Goal: Task Accomplishment & Management: Complete application form

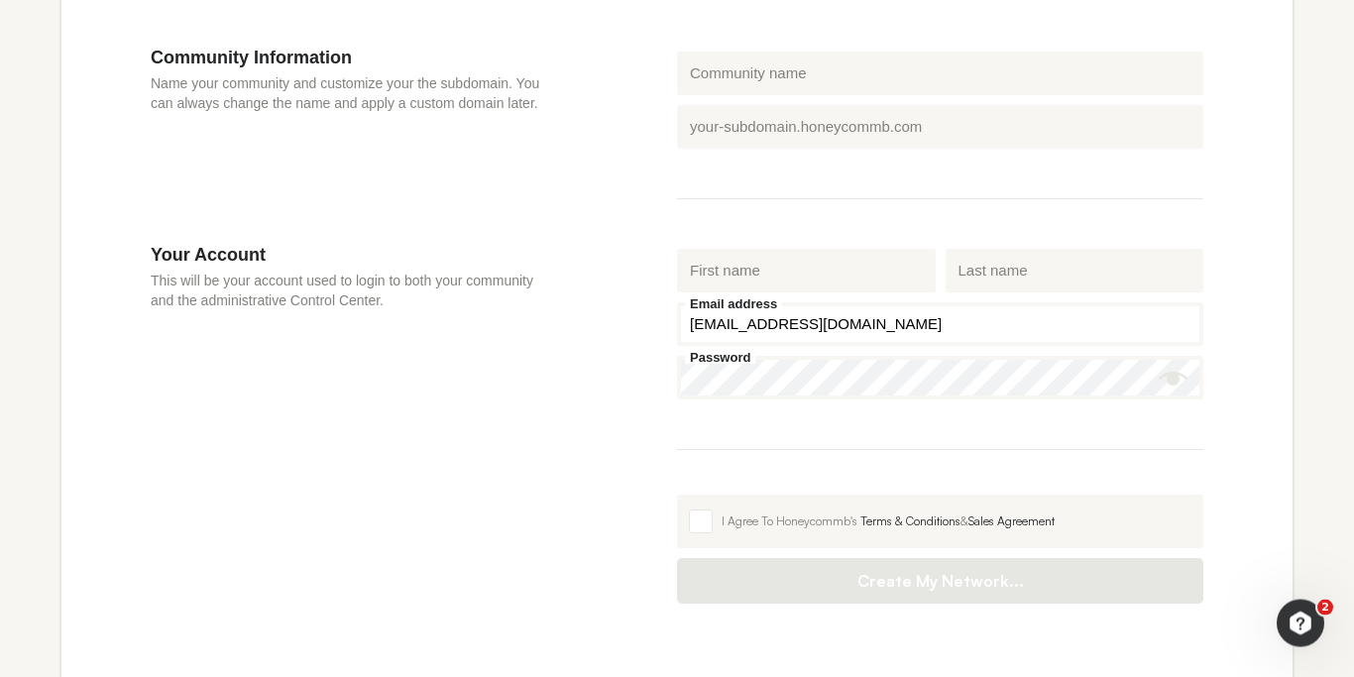
scroll to position [604, 0]
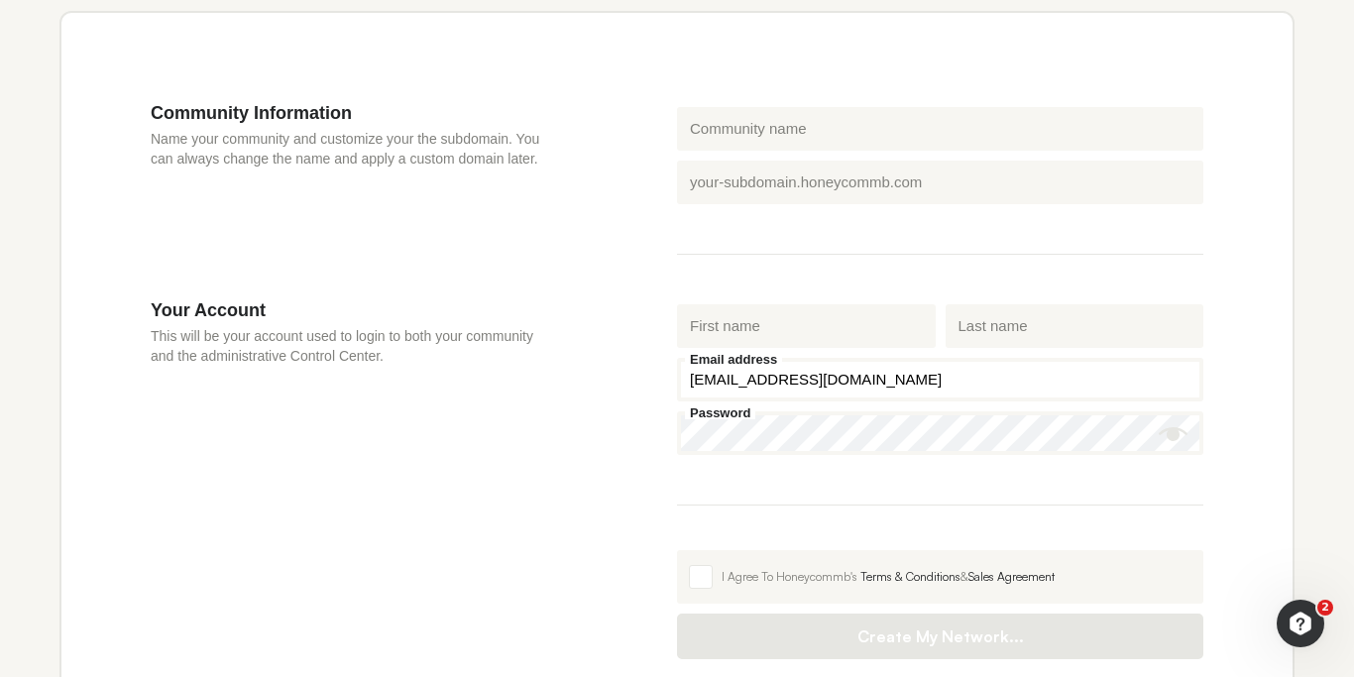
click at [804, 167] on label "Honeycommb subdomain" at bounding box center [768, 162] width 167 height 13
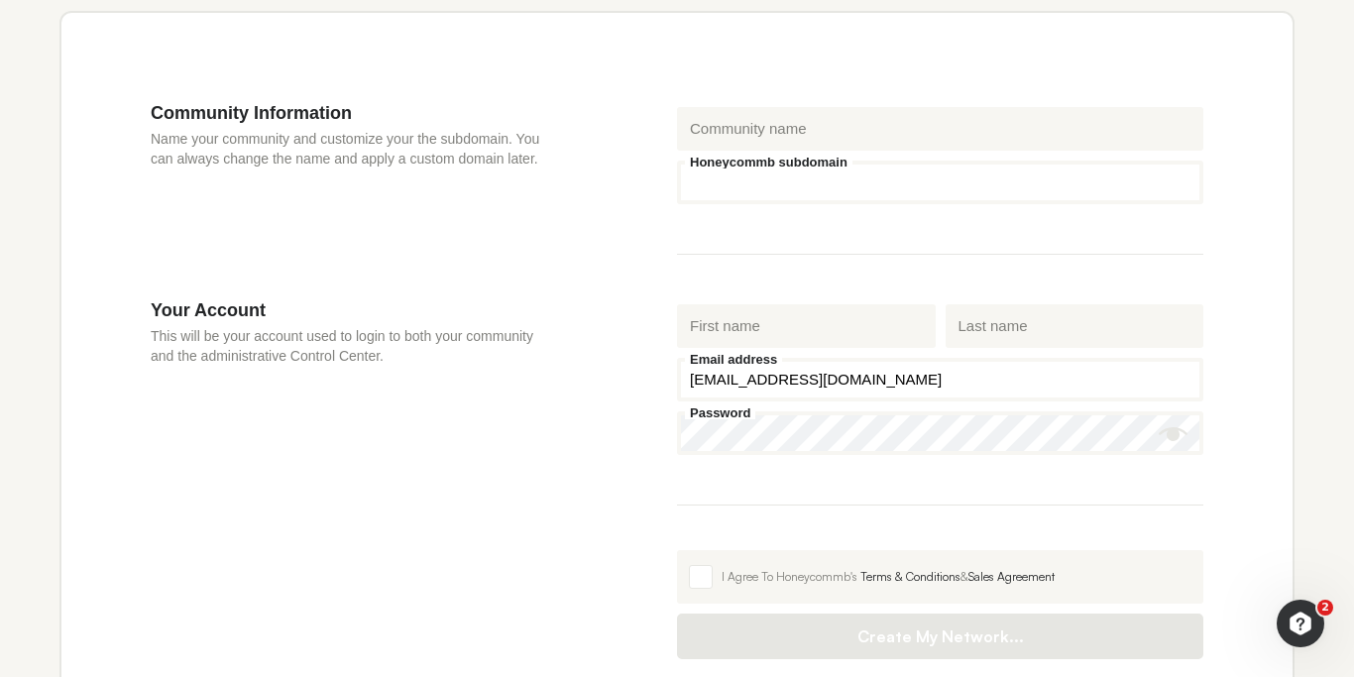
click at [804, 167] on input "Honeycommb subdomain" at bounding box center [940, 183] width 526 height 44
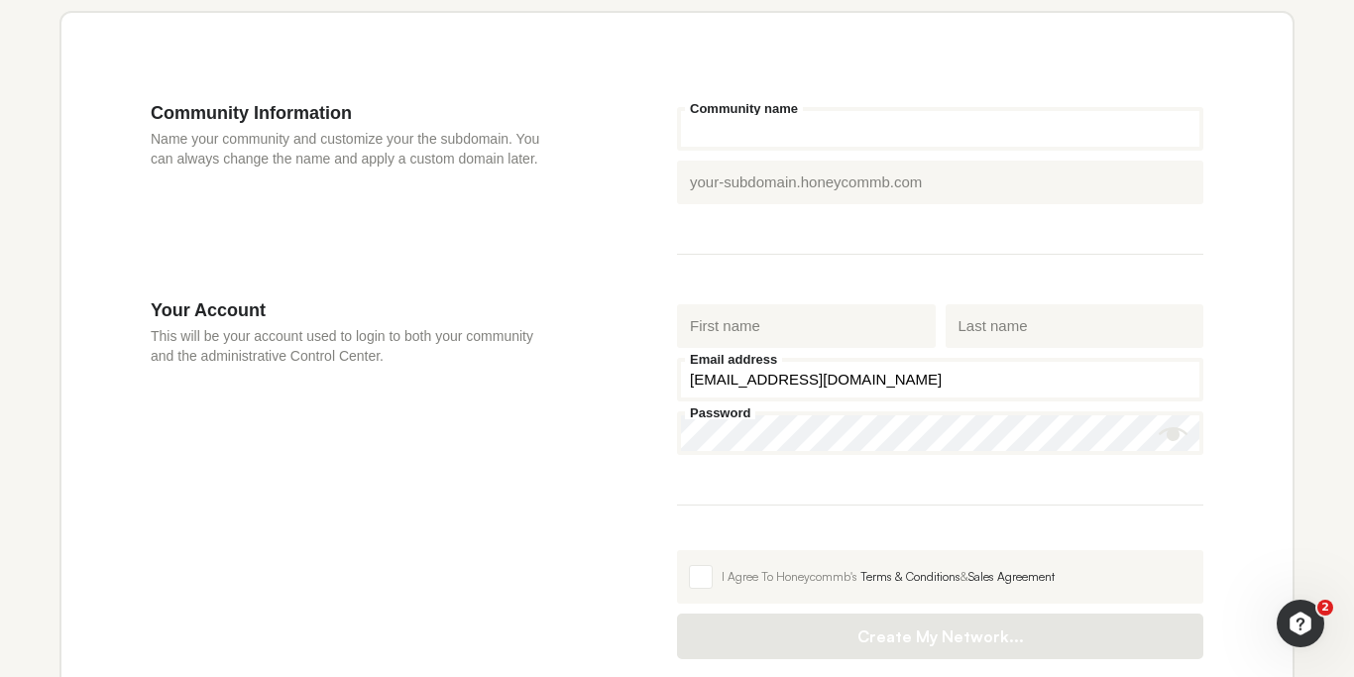
click at [799, 151] on input "Community name" at bounding box center [940, 129] width 526 height 44
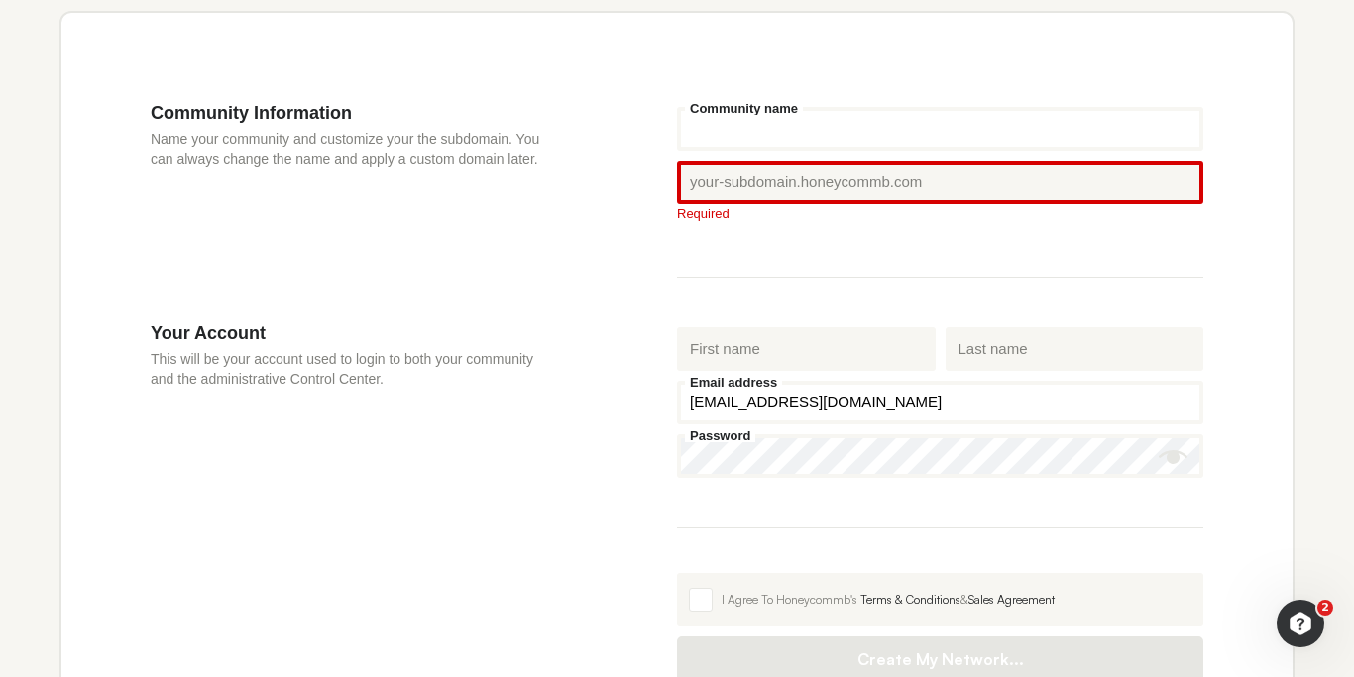
click at [792, 136] on input "Community name" at bounding box center [940, 129] width 526 height 44
type input "t"
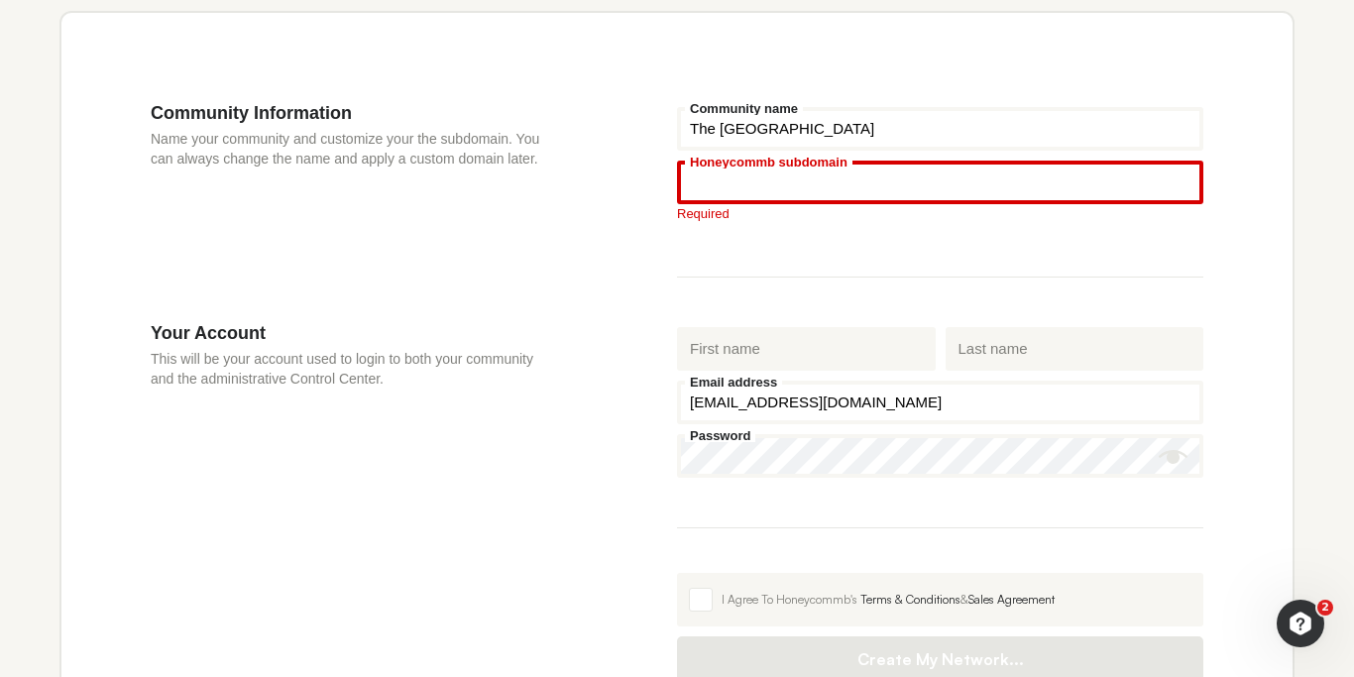
click at [848, 186] on input "Honeycommb subdomain" at bounding box center [940, 183] width 526 height 44
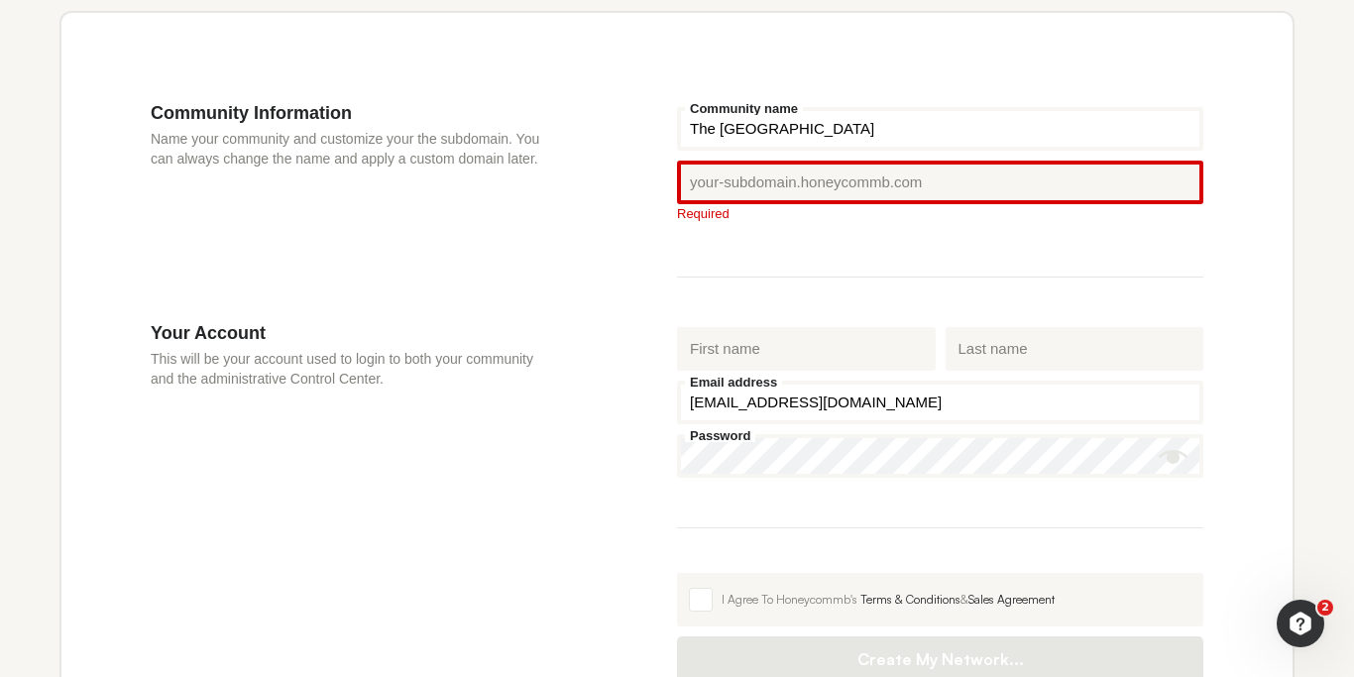
click at [796, 232] on div "Honeycommb subdomain .[DOMAIN_NAME] Required" at bounding box center [940, 194] width 536 height 76
click at [872, 138] on input "The [GEOGRAPHIC_DATA]" at bounding box center [940, 129] width 526 height 44
drag, startPoint x: 872, startPoint y: 138, endPoint x: 670, endPoint y: 130, distance: 202.3
click at [677, 130] on input "The [GEOGRAPHIC_DATA]" at bounding box center [940, 129] width 526 height 44
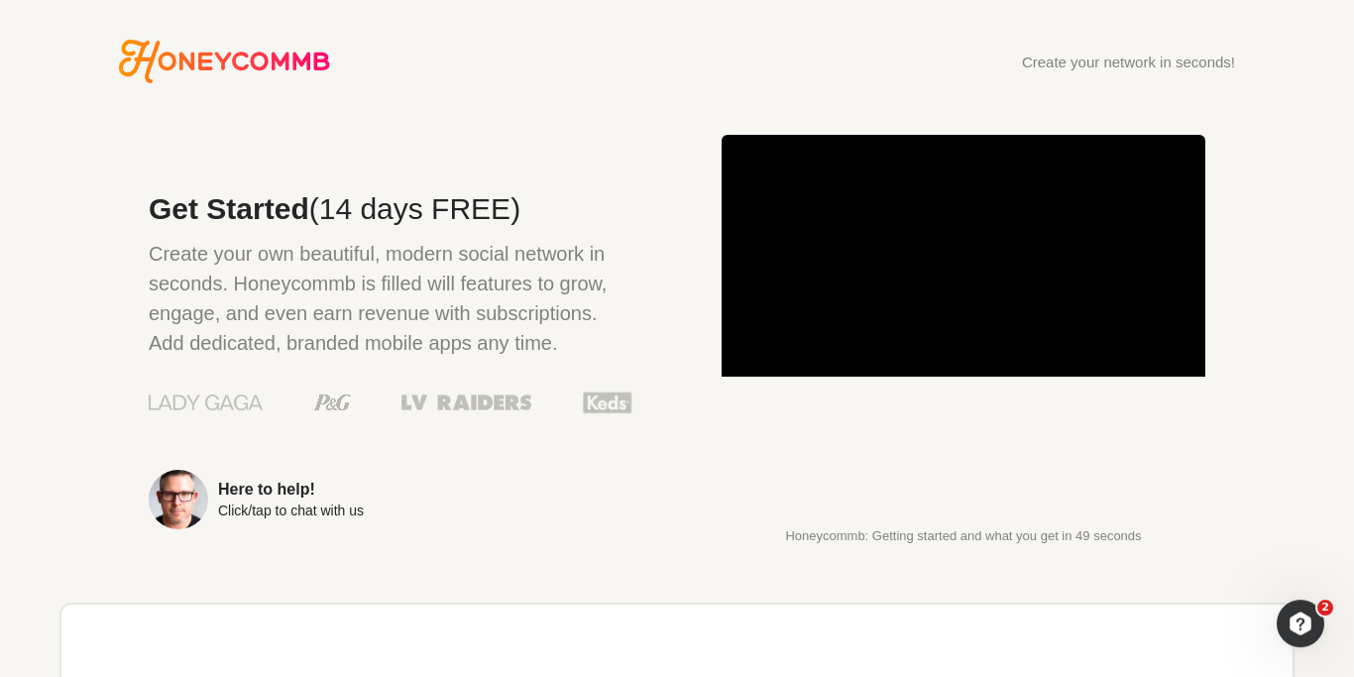
scroll to position [565, 0]
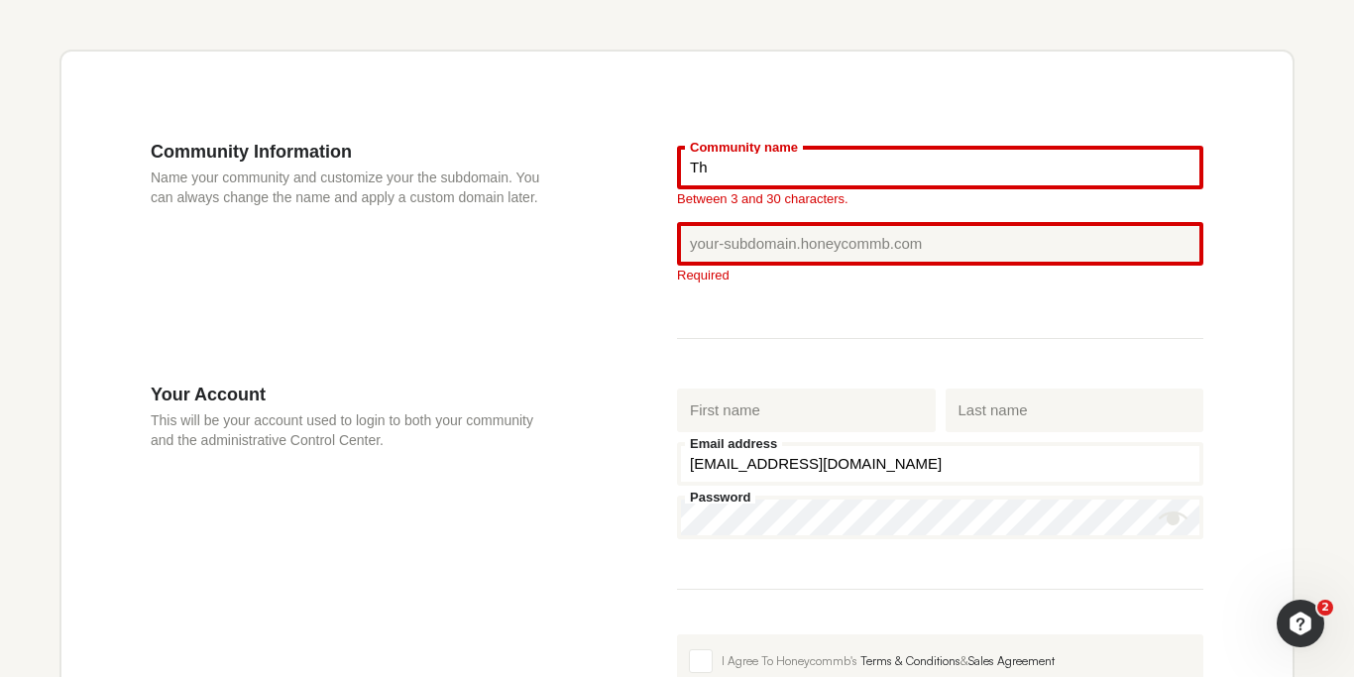
type input "Th"
click at [779, 562] on fieldset "First name Last name [EMAIL_ADDRESS][DOMAIN_NAME] Email address Password" at bounding box center [940, 487] width 526 height 206
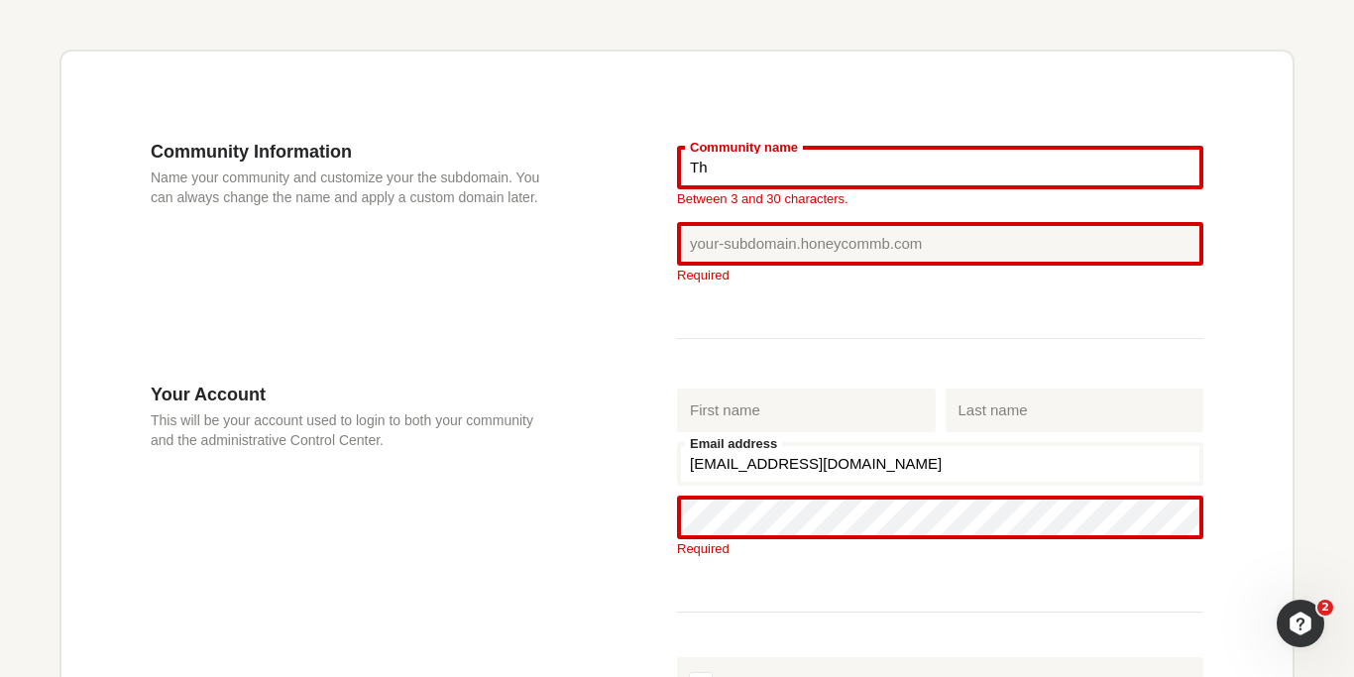
drag, startPoint x: 902, startPoint y: 454, endPoint x: 676, endPoint y: 435, distance: 226.7
click at [677, 442] on input "[EMAIL_ADDRESS][DOMAIN_NAME]" at bounding box center [940, 464] width 526 height 44
drag, startPoint x: 874, startPoint y: 461, endPoint x: 661, endPoint y: 453, distance: 213.2
click at [677, 453] on input "[EMAIL_ADDRESS][DOMAIN_NAME]" at bounding box center [940, 464] width 526 height 44
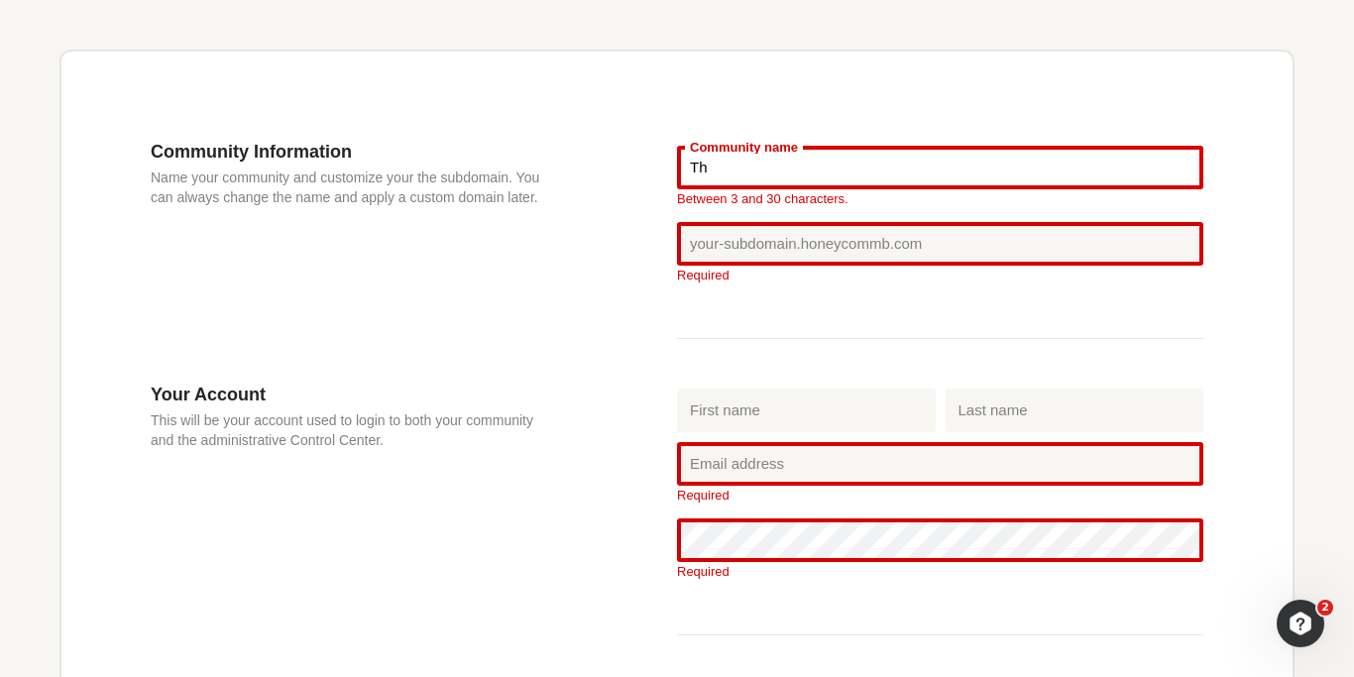
click at [791, 173] on input "Th" at bounding box center [940, 168] width 526 height 44
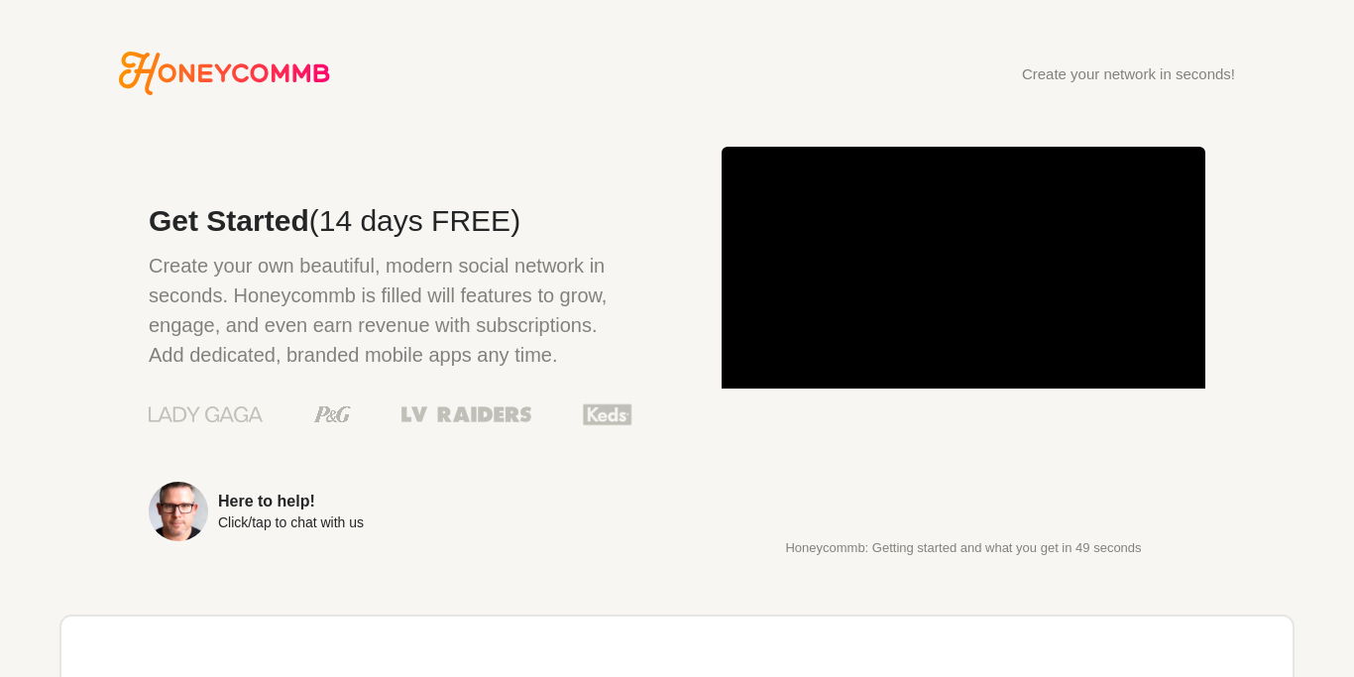
scroll to position [567, 0]
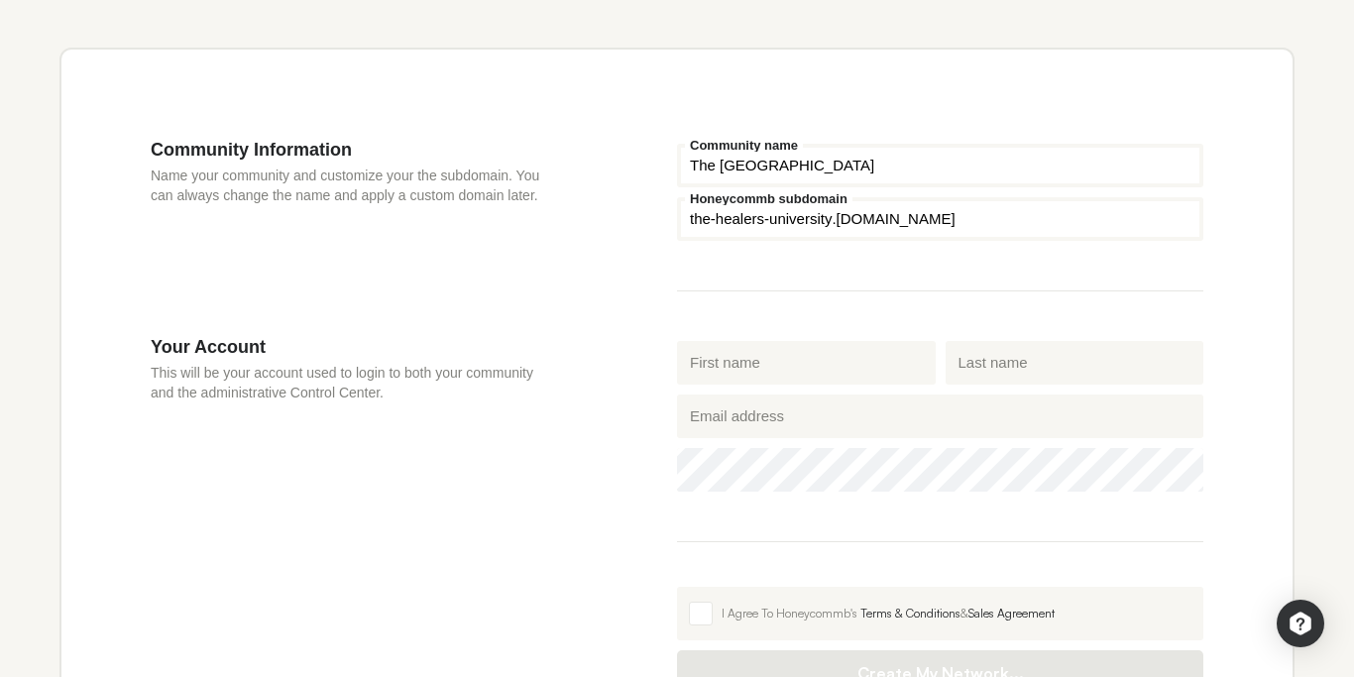
type input "The [GEOGRAPHIC_DATA]"
click at [809, 375] on input "First name" at bounding box center [806, 363] width 259 height 44
click at [805, 367] on input "First name" at bounding box center [806, 362] width 259 height 44
type input "Healers"
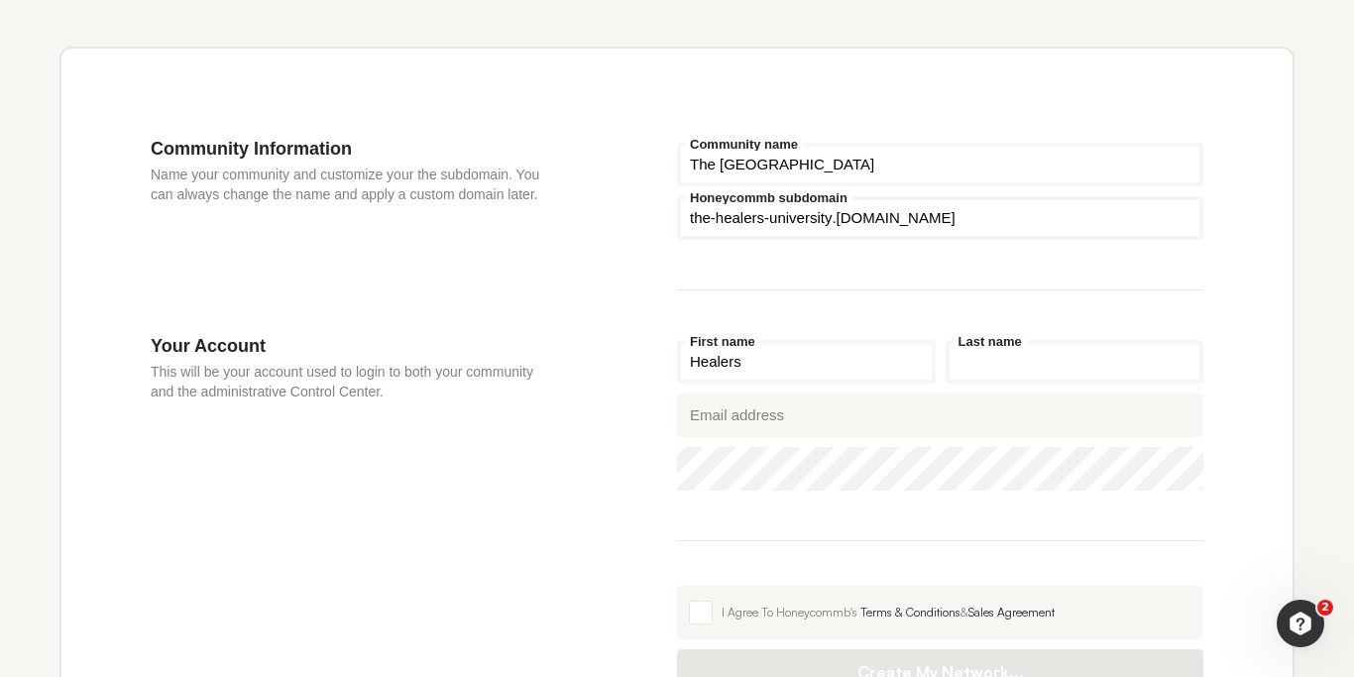
click at [1055, 353] on input "Last name" at bounding box center [1074, 362] width 259 height 44
type input "University"
click at [691, 363] on input "Healers" at bounding box center [806, 362] width 259 height 44
type input "The Healers"
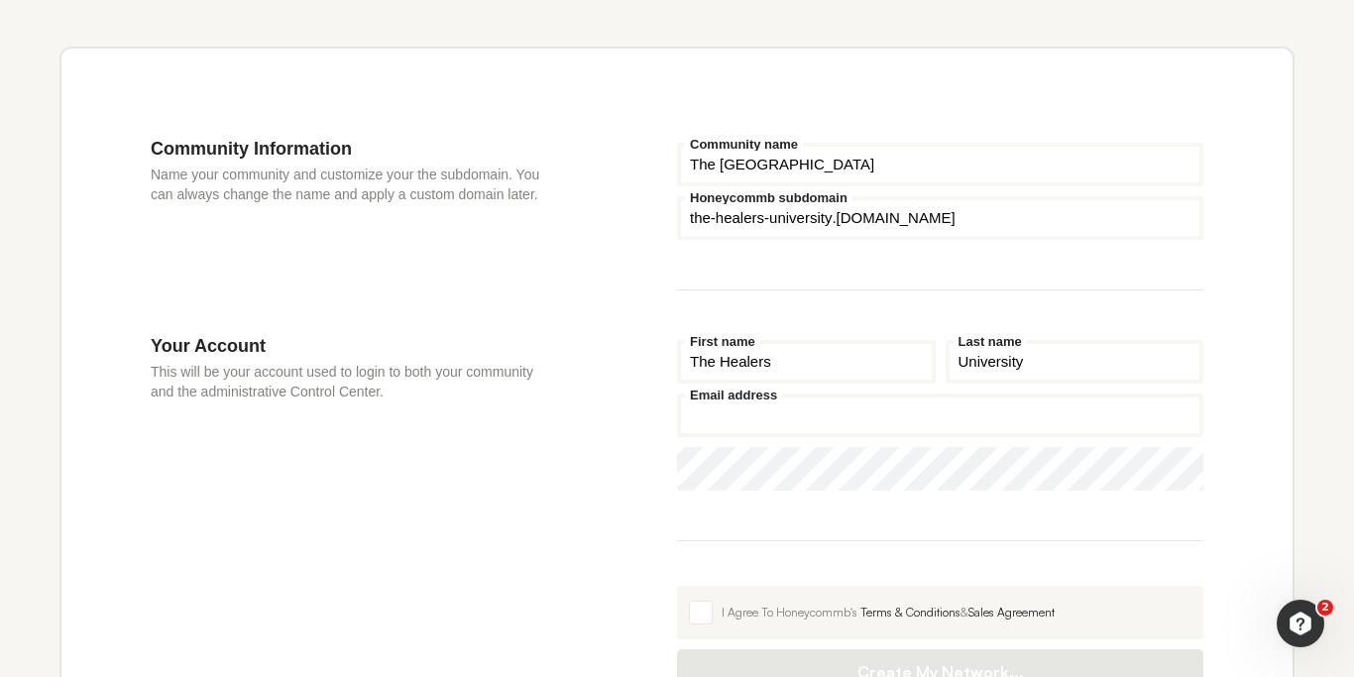
click at [787, 413] on input "Email address" at bounding box center [940, 415] width 526 height 44
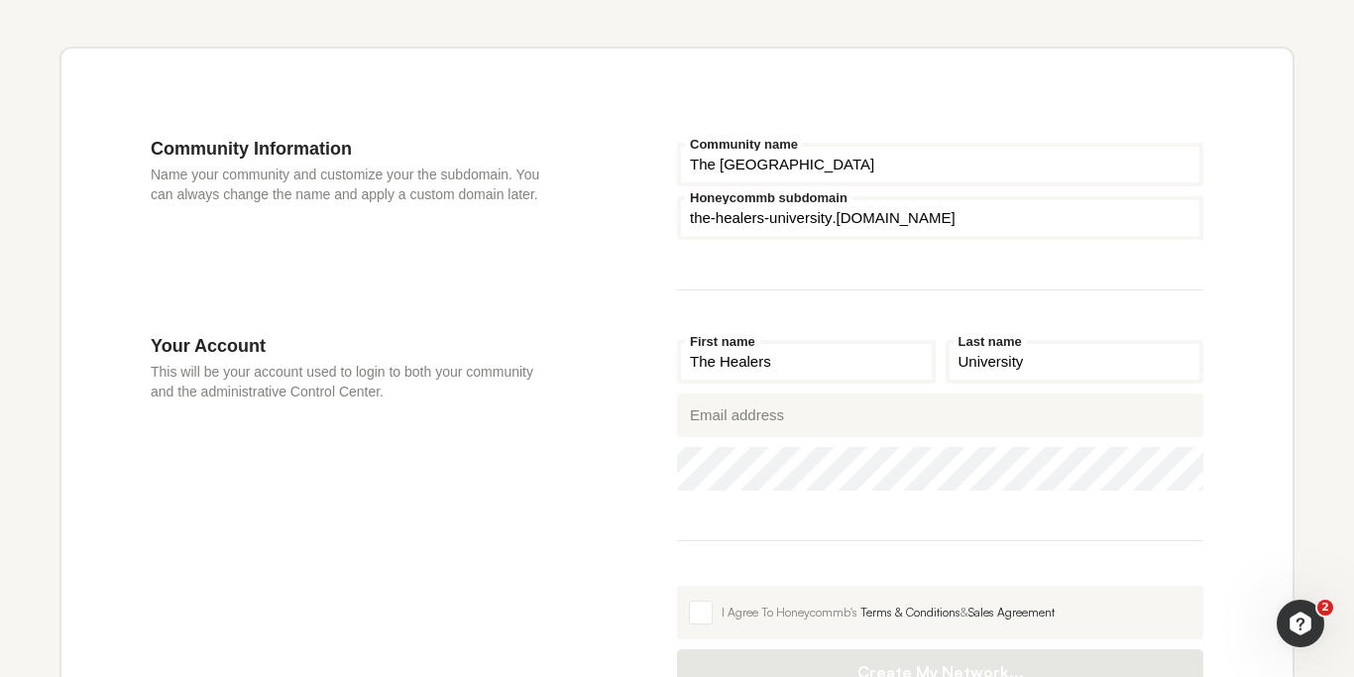
click at [823, 373] on input "The Healers" at bounding box center [806, 362] width 259 height 44
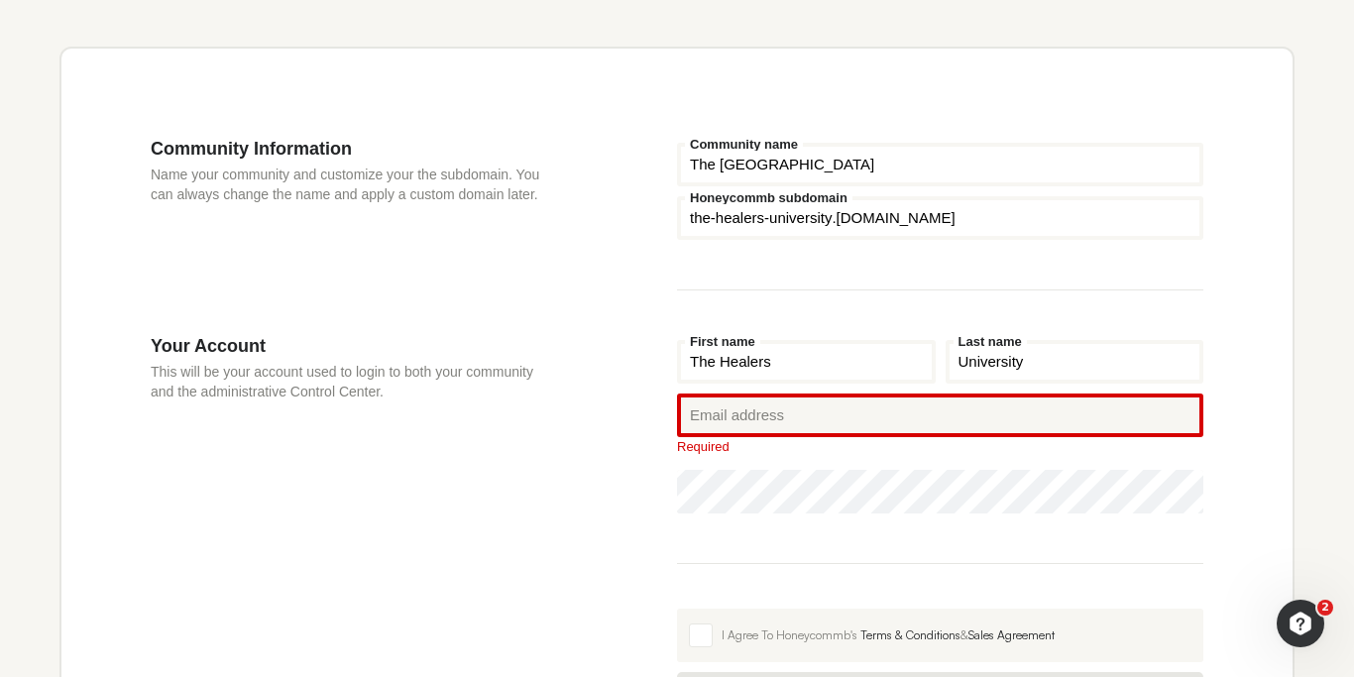
click at [823, 373] on input "The Healers" at bounding box center [806, 362] width 259 height 44
drag, startPoint x: 823, startPoint y: 373, endPoint x: 653, endPoint y: 356, distance: 170.3
click at [677, 356] on input "The Healers" at bounding box center [806, 362] width 259 height 44
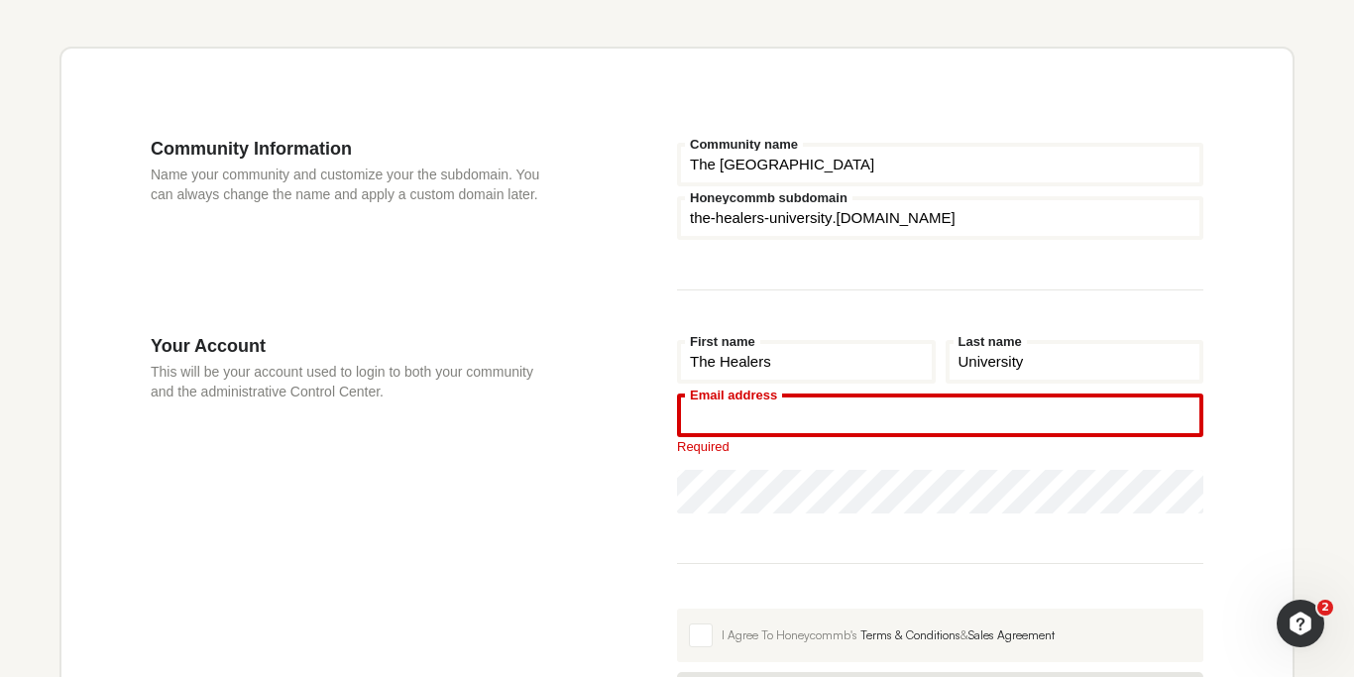
click at [823, 413] on input "Email address" at bounding box center [940, 415] width 526 height 44
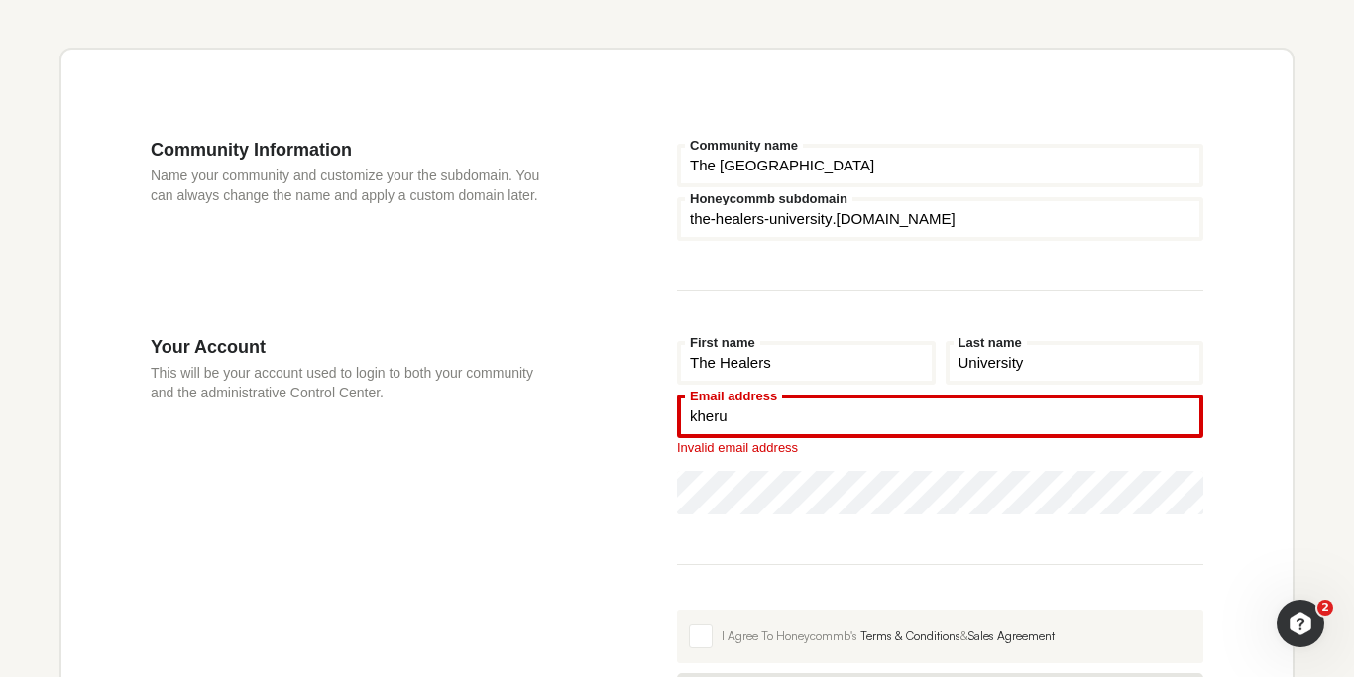
scroll to position [567, 0]
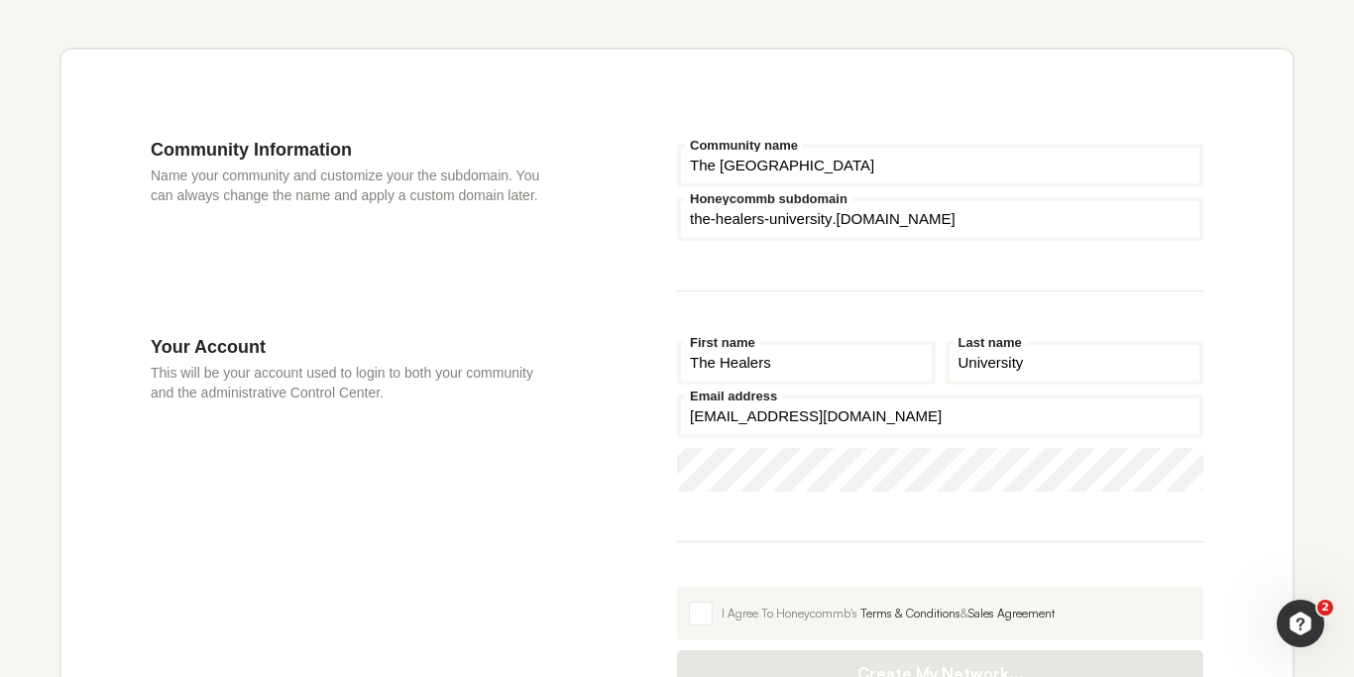
click at [830, 411] on input "kherumeri@gmail.com" at bounding box center [940, 416] width 526 height 44
type input "kherumeri@gmail.com"
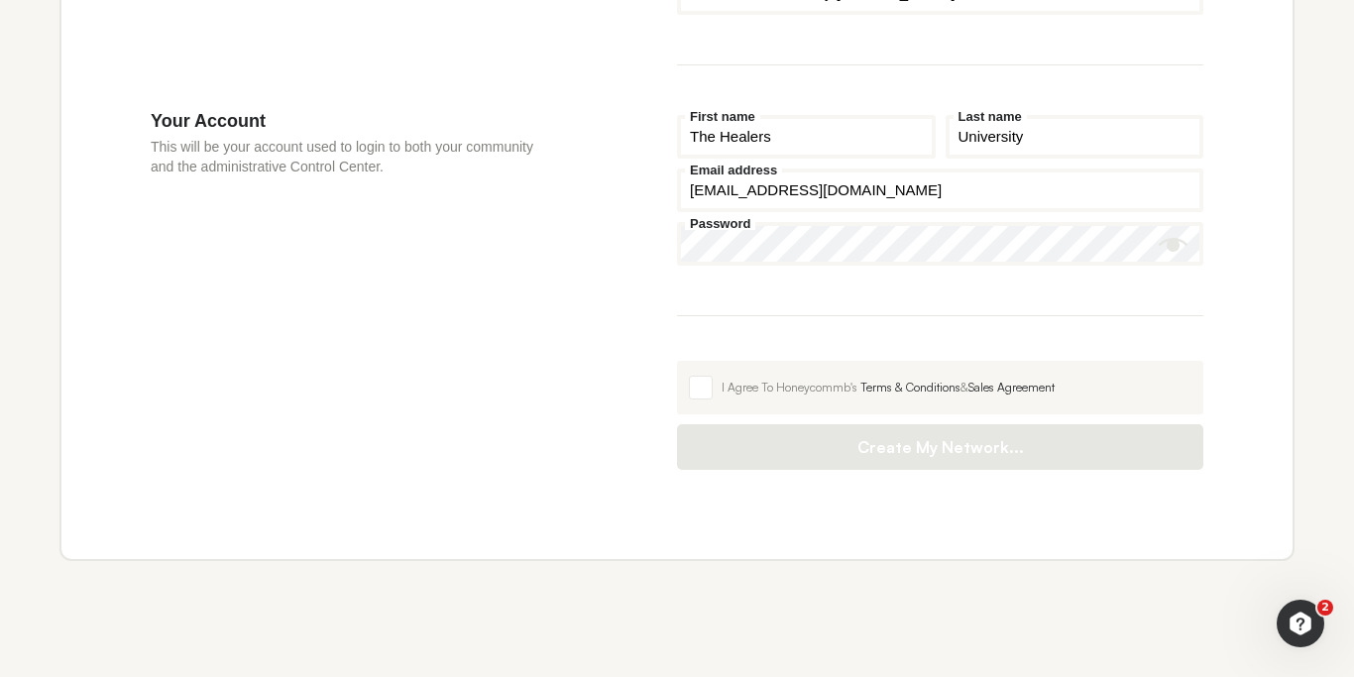
click at [1171, 239] on button "Show password" at bounding box center [1173, 245] width 30 height 30
click at [709, 385] on span at bounding box center [701, 388] width 24 height 24
click at [677, 361] on input "I Agree To Honeycommb's Terms & Conditions & Sales Agreement" at bounding box center [677, 361] width 0 height 0
checkbox input "true"
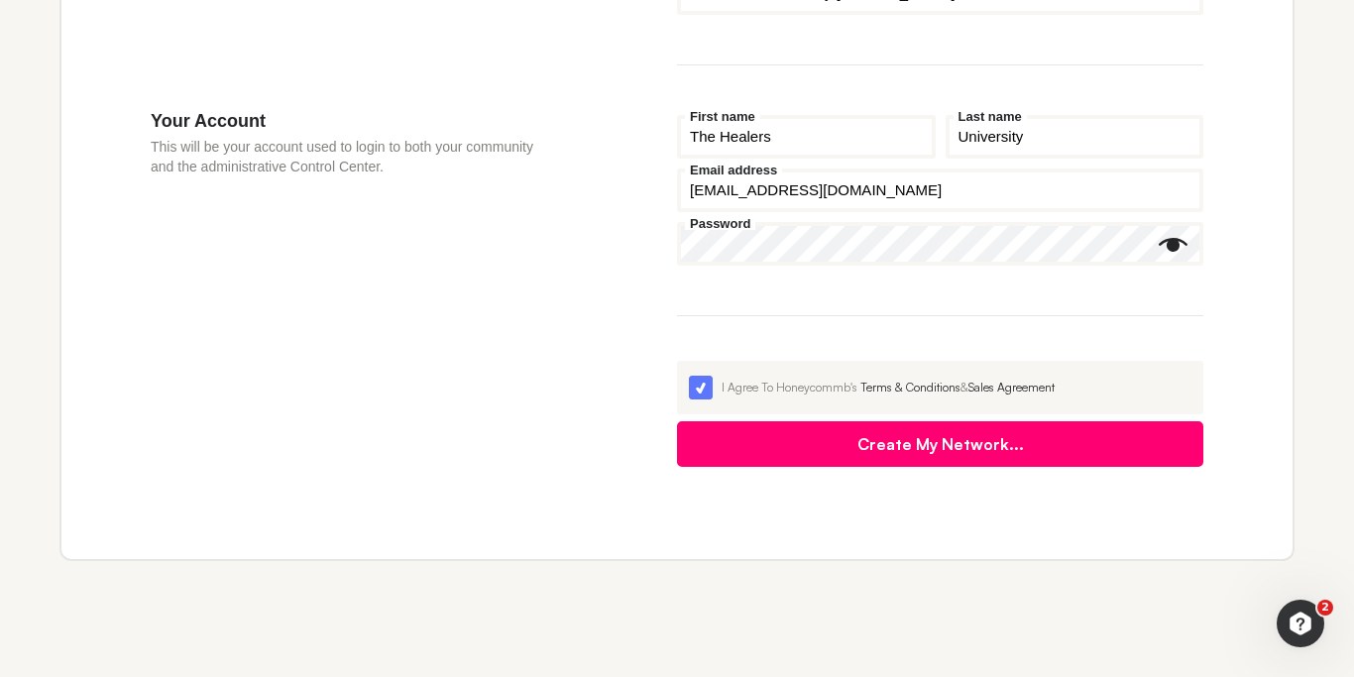
click at [785, 443] on button "Create My Network..." at bounding box center [940, 444] width 526 height 46
